Goal: Navigation & Orientation: Find specific page/section

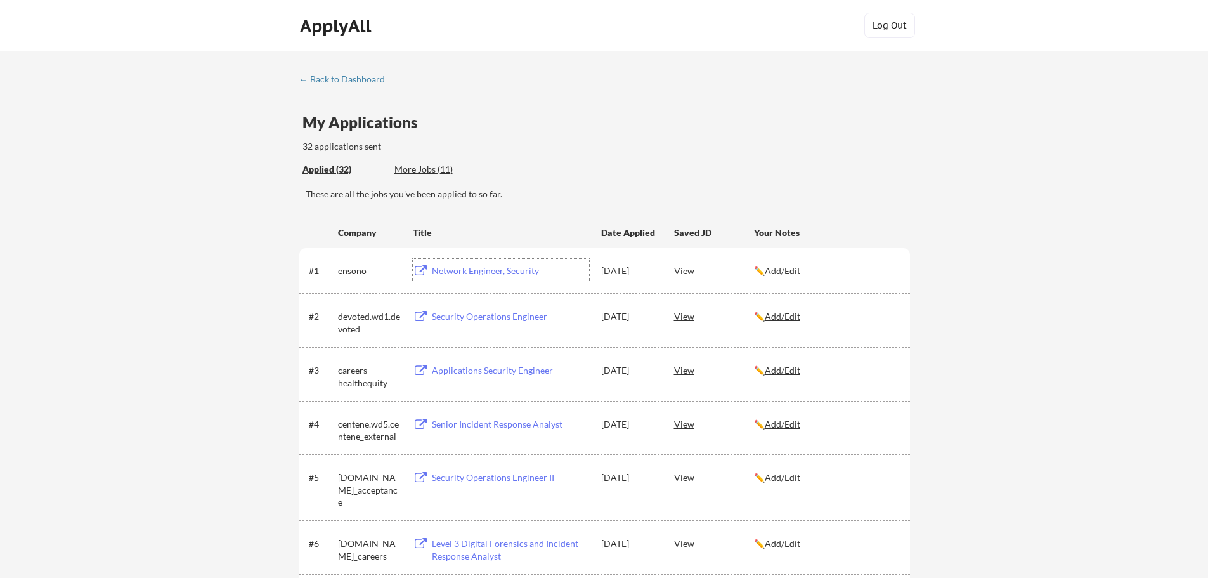
click at [418, 166] on div "More Jobs (11)" at bounding box center [441, 169] width 93 height 13
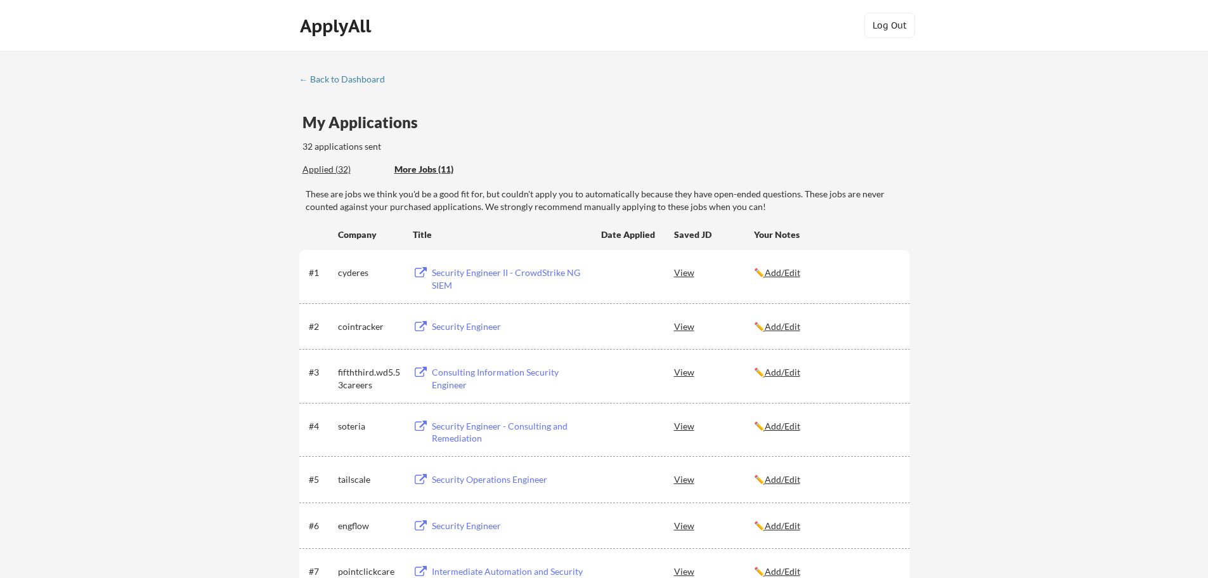
click at [322, 171] on div "Applied (32)" at bounding box center [344, 169] width 82 height 13
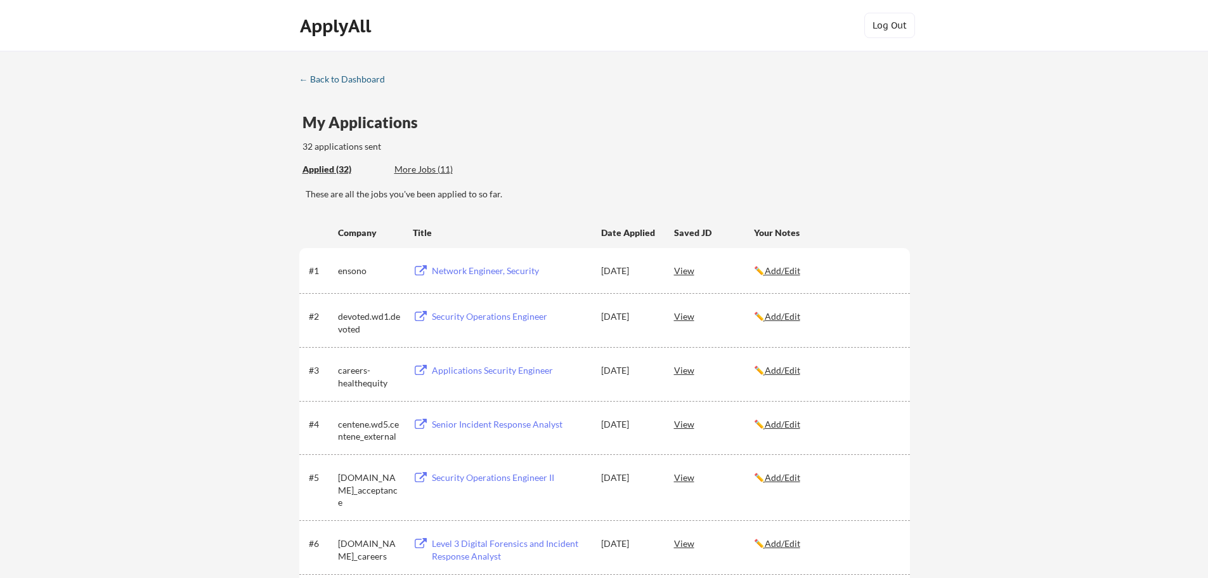
click at [385, 80] on div "← Back to Dashboard" at bounding box center [346, 79] width 95 height 9
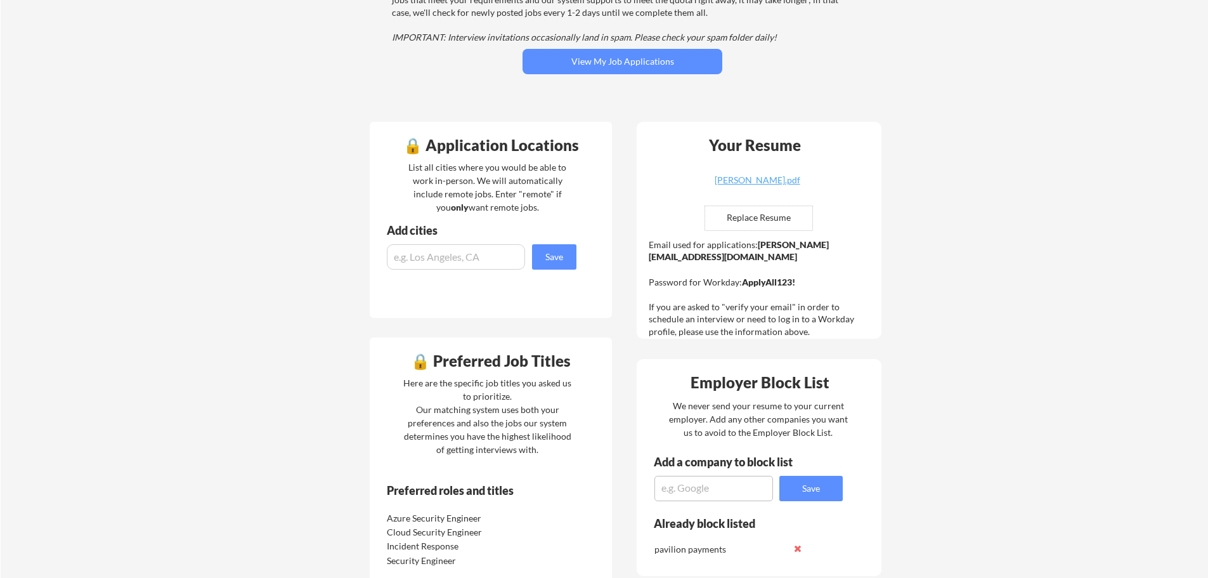
scroll to position [190, 0]
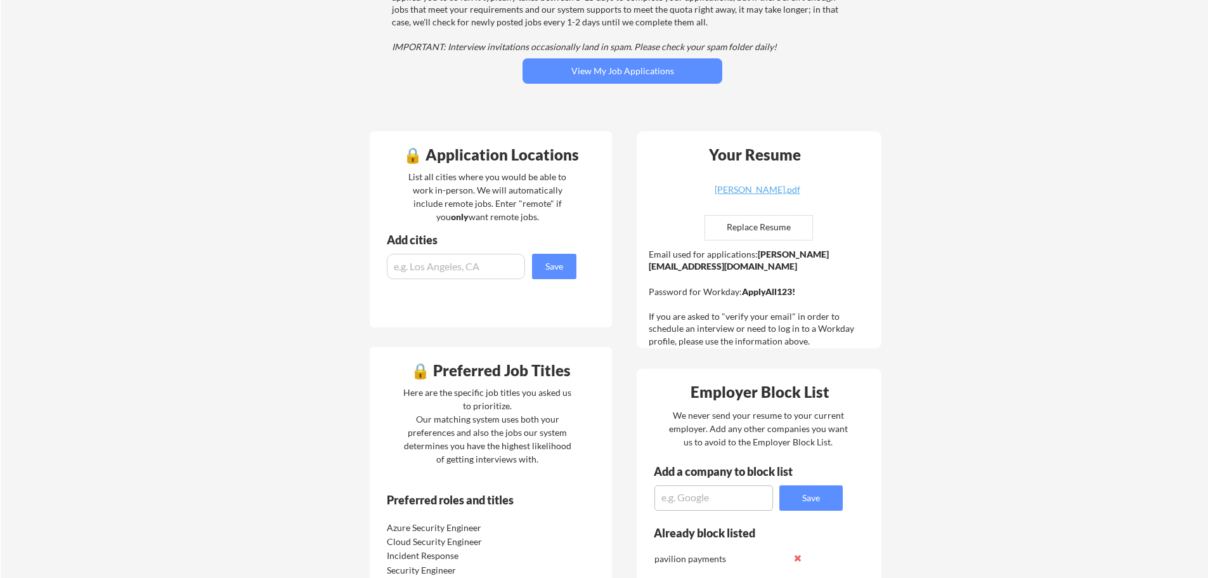
click at [1062, 261] on div "Your Dashboard You're being applied to jobs! 🙌 We've started applying you to jo…" at bounding box center [605, 471] width 1208 height 1223
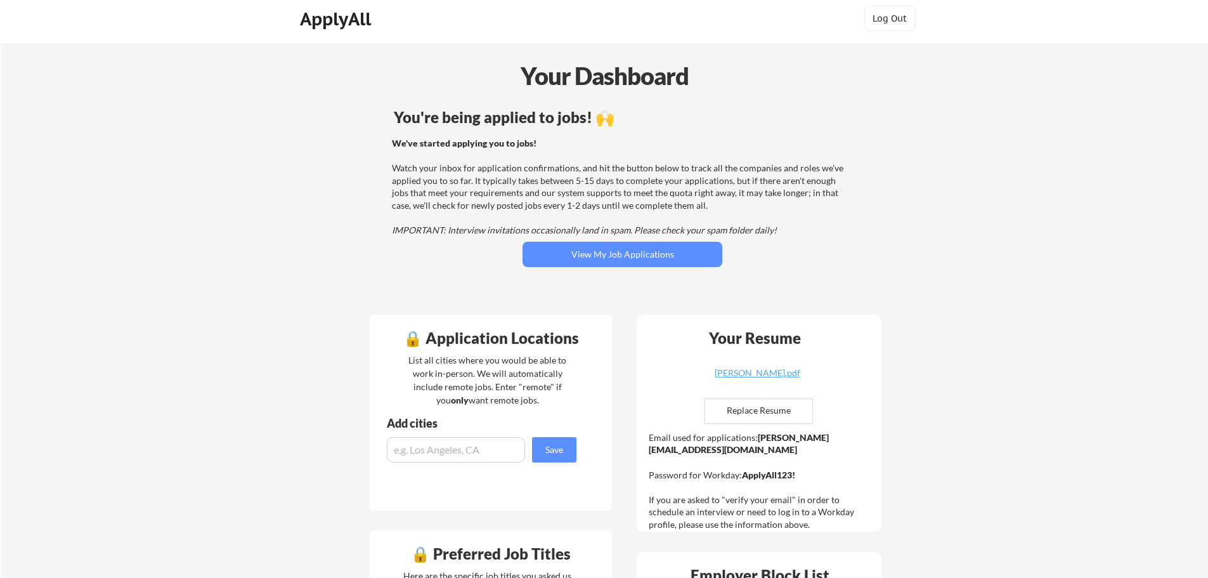
scroll to position [0, 0]
